Goal: Use online tool/utility: Utilize a website feature to perform a specific function

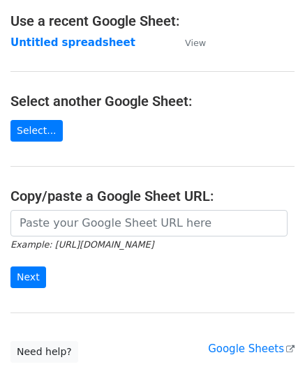
scroll to position [140, 0]
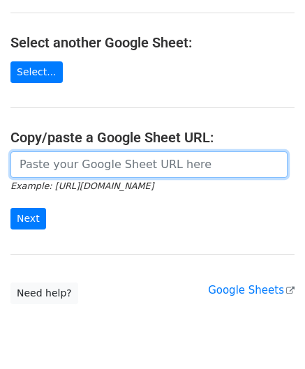
click at [42, 167] on input "url" at bounding box center [148, 165] width 277 height 27
paste input "https://docs.google.com/spreadsheets/d/1BxwzgeX9aSr6NOfesAnG-PvGxDH99I5gz5iWFdN…"
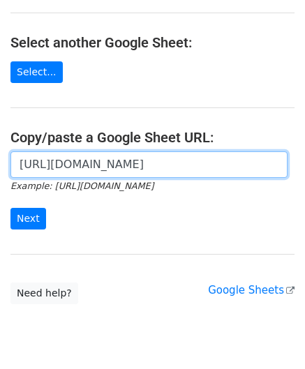
scroll to position [0, 302]
type input "https://docs.google.com/spreadsheets/d/1BxwzgeX9aSr6NOfesAnG-PvGxDH99I5gz5iWFdN…"
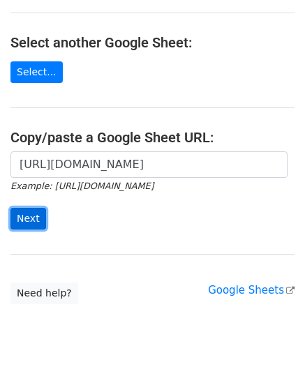
scroll to position [0, 0]
click at [32, 211] on input "Next" at bounding box center [28, 219] width 36 height 22
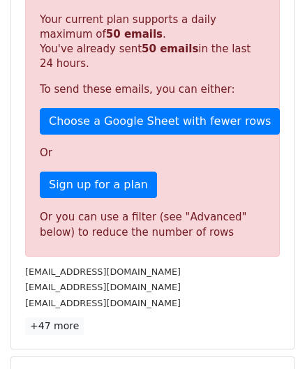
scroll to position [443, 0]
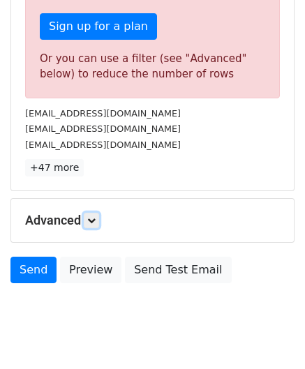
drag, startPoint x: 92, startPoint y: 218, endPoint x: 103, endPoint y: 219, distance: 10.6
click at [92, 218] on icon at bounding box center [91, 220] width 8 height 8
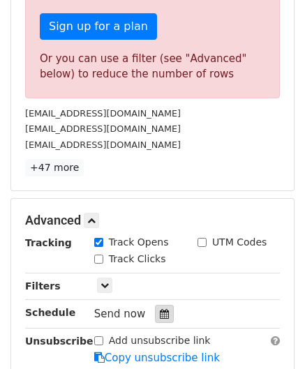
click at [160, 309] on icon at bounding box center [164, 314] width 9 height 10
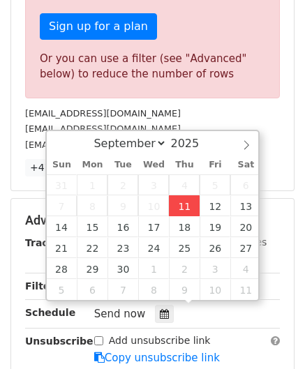
type input "[DATE] 12:00"
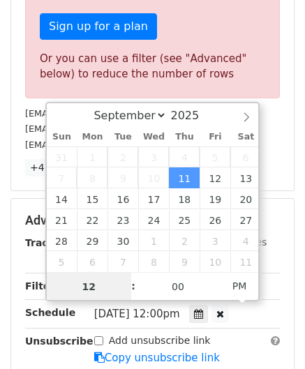
scroll to position [0, 0]
paste input "8"
type input "8"
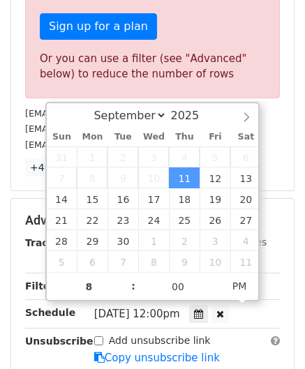
type input "[DATE] 20:00"
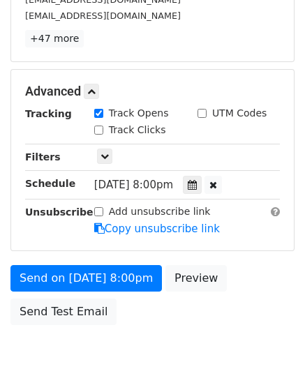
scroll to position [582, 0]
